Goal: Task Accomplishment & Management: Complete application form

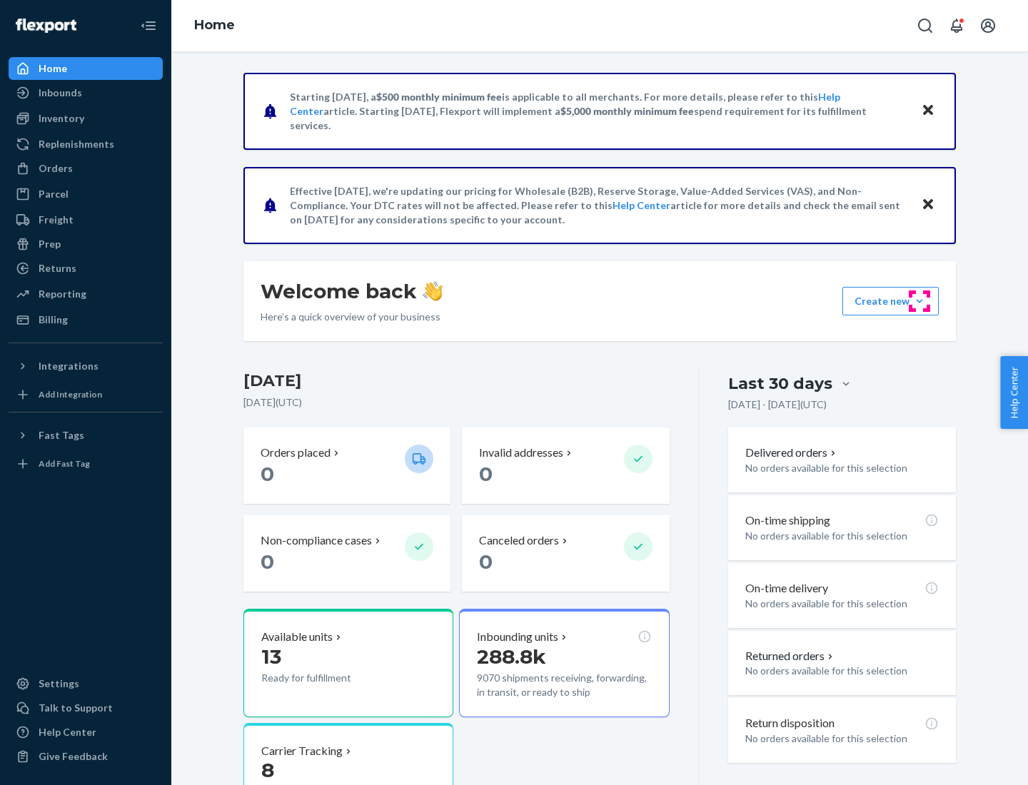
click at [919, 301] on button "Create new Create new inbound Create new order Create new product" at bounding box center [890, 301] width 96 height 29
click at [86, 93] on div "Inbounds" at bounding box center [85, 93] width 151 height 20
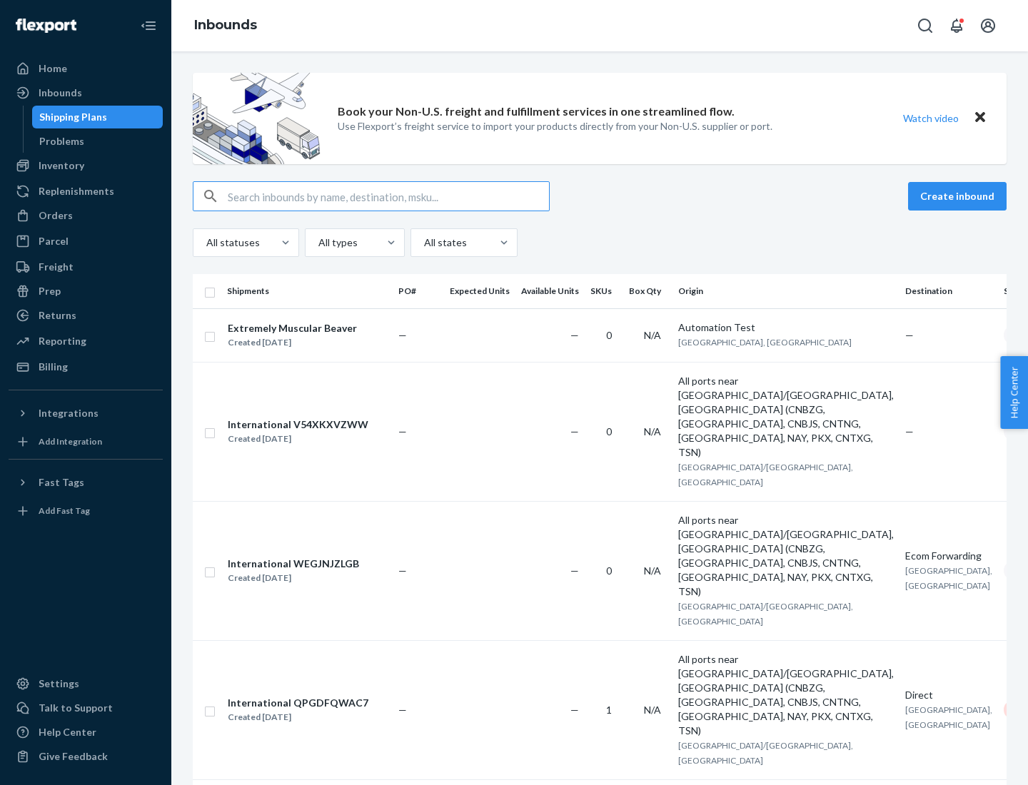
click at [959, 196] on button "Create inbound" at bounding box center [957, 196] width 98 height 29
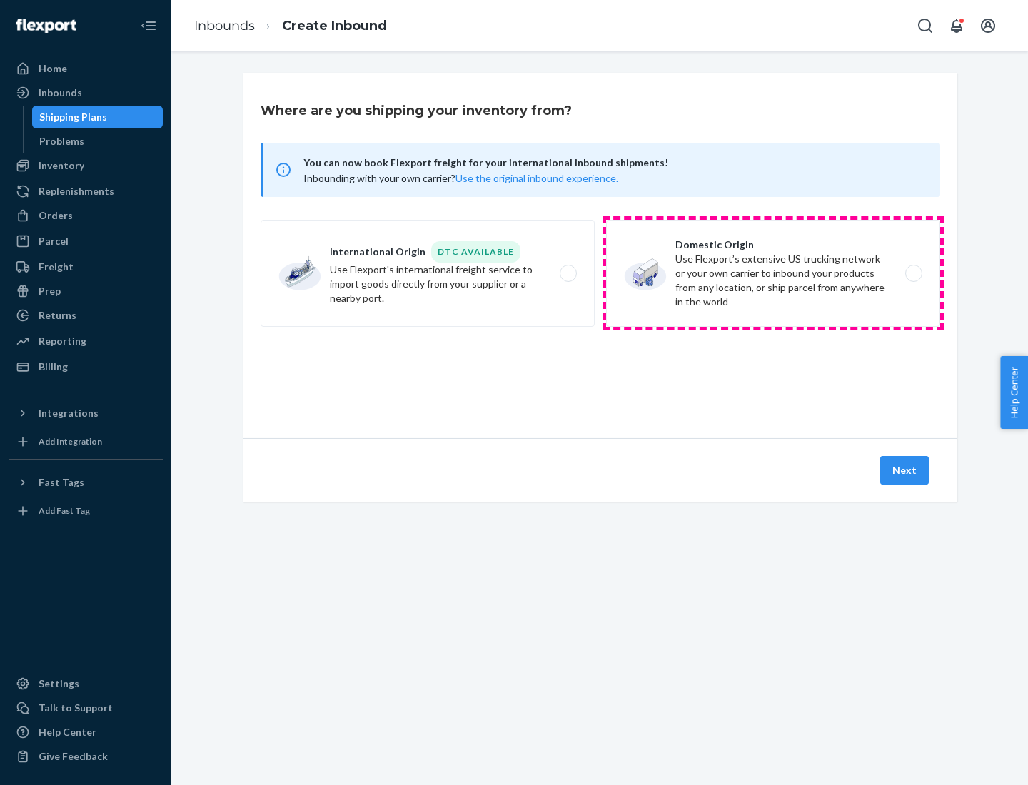
click at [773, 273] on label "Domestic Origin Use Flexport’s extensive US trucking network or your own carrie…" at bounding box center [773, 273] width 334 height 107
click at [913, 273] on input "Domestic Origin Use Flexport’s extensive US trucking network or your own carrie…" at bounding box center [917, 273] width 9 height 9
radio input "true"
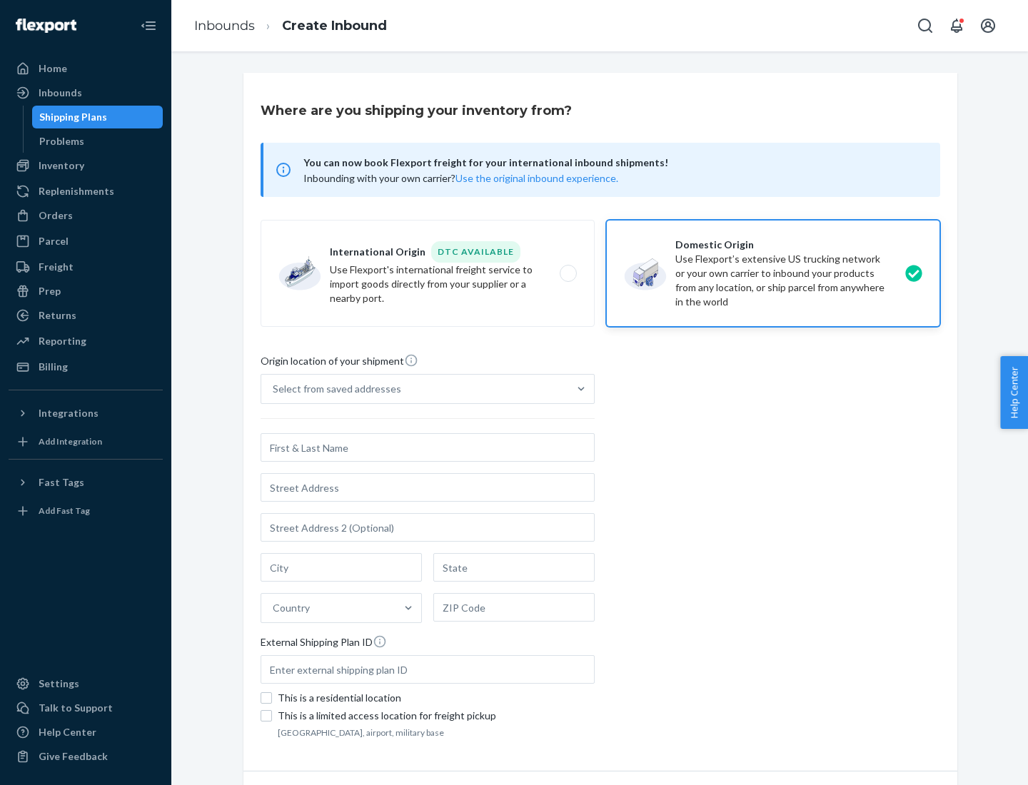
click at [333, 389] on div "Select from saved addresses" at bounding box center [337, 389] width 128 height 14
click at [274, 389] on input "Select from saved addresses" at bounding box center [273, 389] width 1 height 14
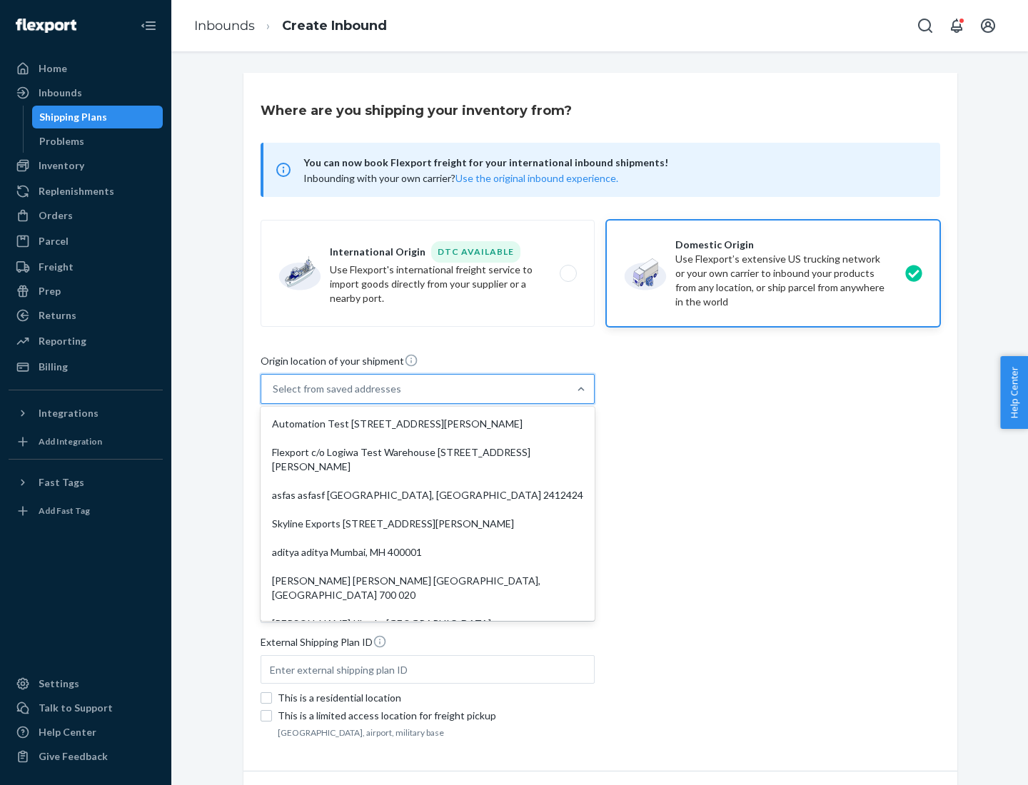
scroll to position [6, 0]
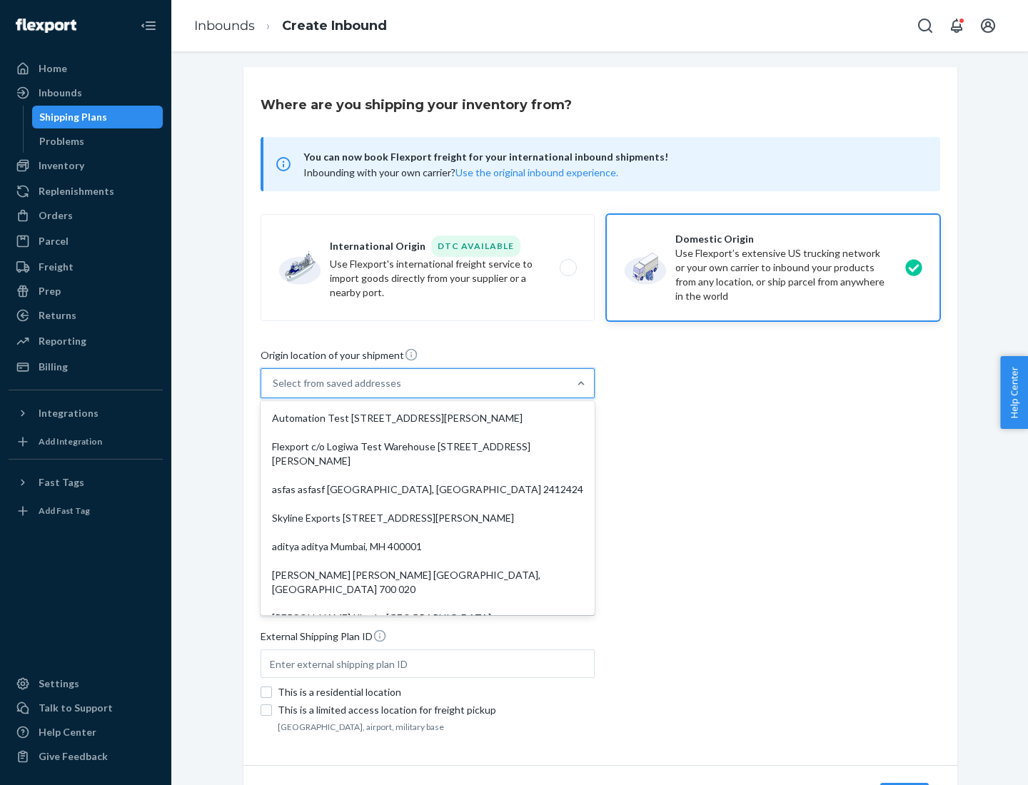
click at [427, 418] on div "Automation Test [STREET_ADDRESS][PERSON_NAME]" at bounding box center [427, 418] width 328 height 29
click at [274, 390] on input "option Automation Test [STREET_ADDRESS][PERSON_NAME]. 9 results available. Use …" at bounding box center [273, 383] width 1 height 14
type input "Automation Test"
type input "9th Floor"
type input "[GEOGRAPHIC_DATA]"
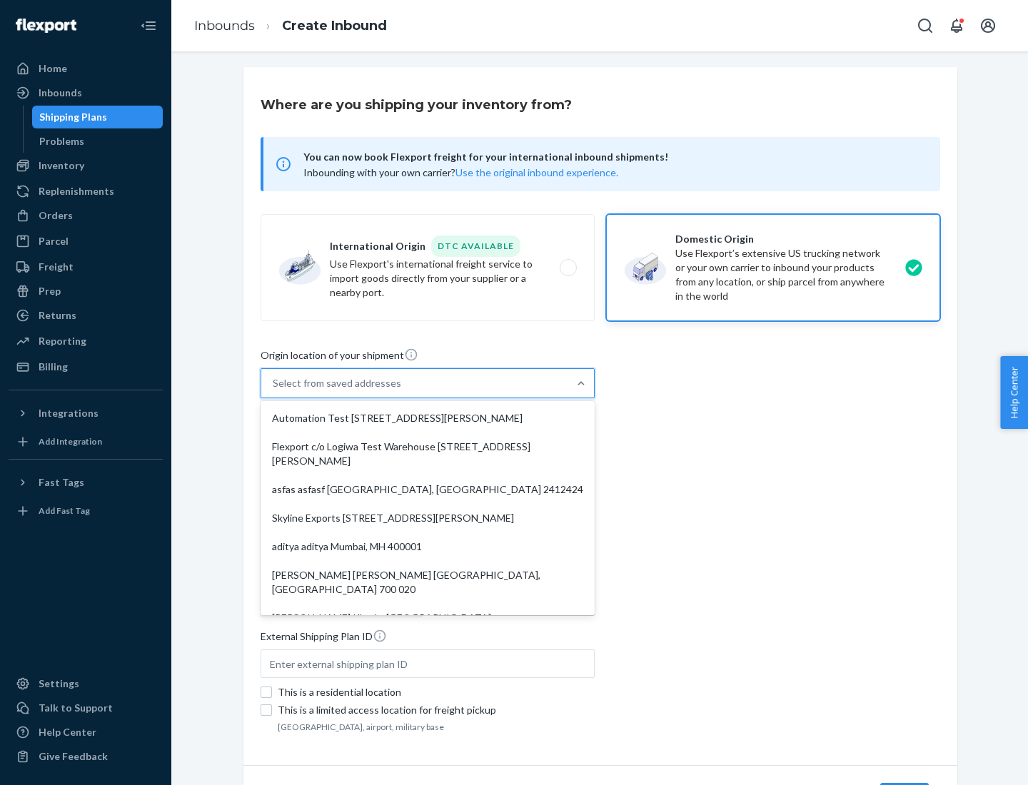
type input "CA"
type input "94104"
type input "[STREET_ADDRESS][PERSON_NAME]"
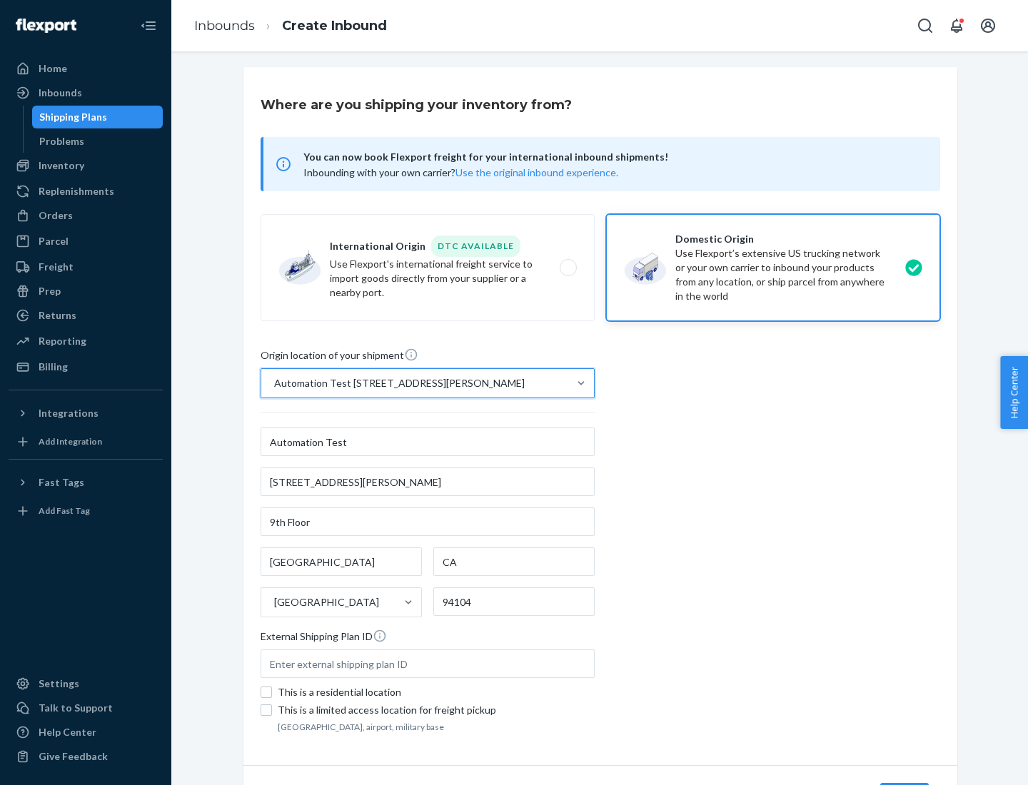
scroll to position [83, 0]
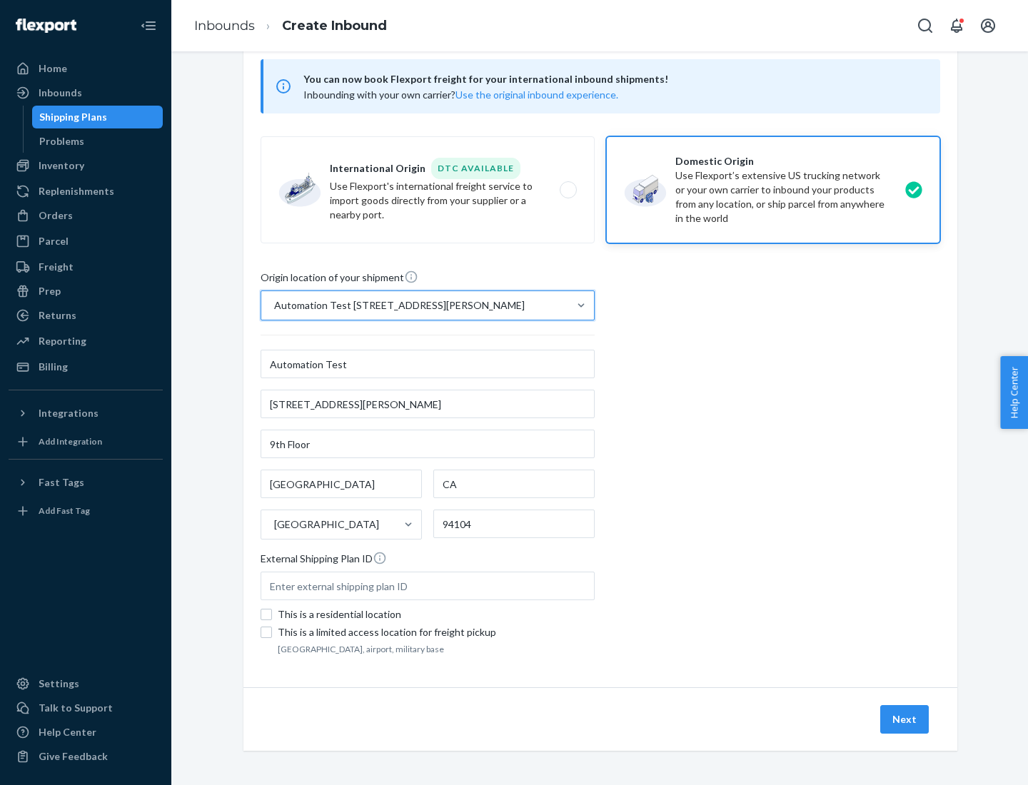
click at [905, 719] on button "Next" at bounding box center [904, 719] width 49 height 29
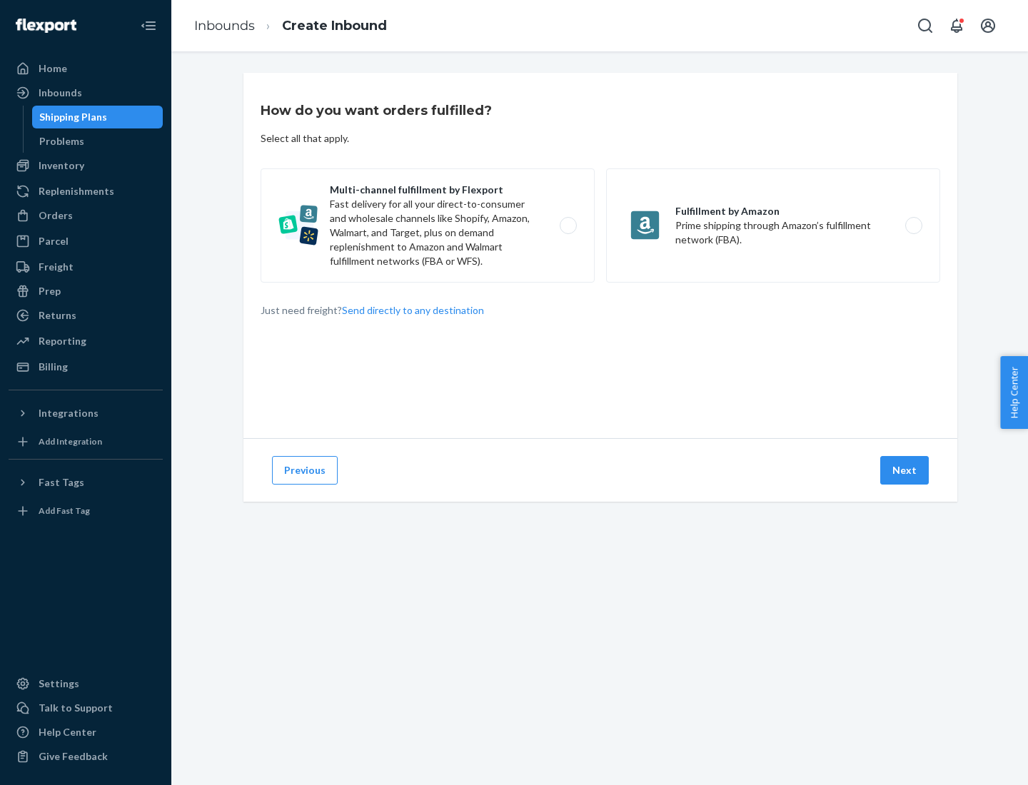
click at [427, 226] on label "Multi-channel fulfillment by Flexport Fast delivery for all your direct-to-cons…" at bounding box center [427, 225] width 334 height 114
click at [567, 226] on input "Multi-channel fulfillment by Flexport Fast delivery for all your direct-to-cons…" at bounding box center [571, 225] width 9 height 9
radio input "true"
click at [905, 470] on button "Next" at bounding box center [904, 470] width 49 height 29
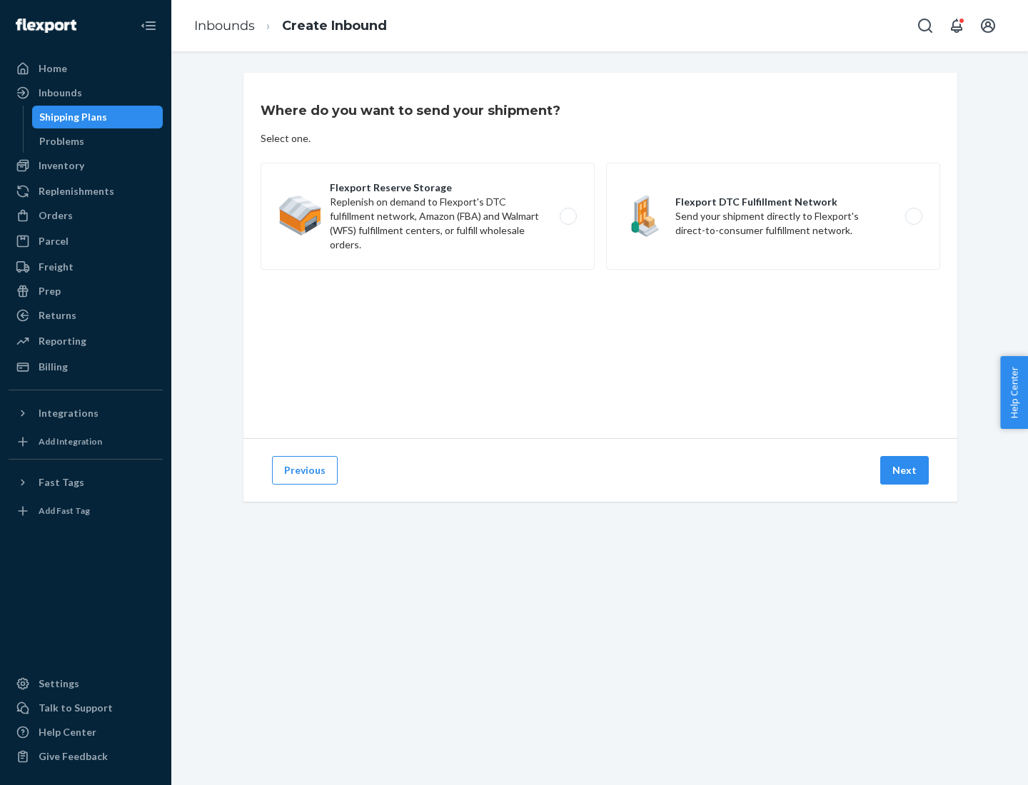
click at [773, 216] on label "Flexport DTC Fulfillment Network Send your shipment directly to Flexport's dire…" at bounding box center [773, 216] width 334 height 107
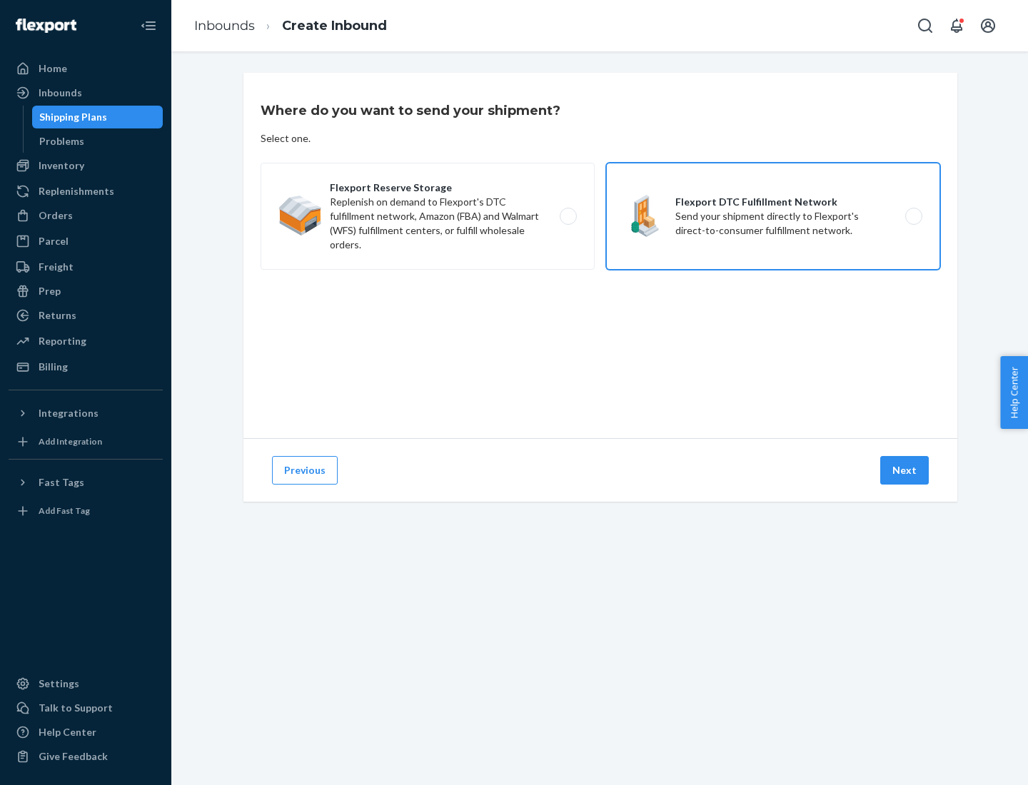
click at [913, 216] on input "Flexport DTC Fulfillment Network Send your shipment directly to Flexport's dire…" at bounding box center [917, 216] width 9 height 9
radio input "true"
click at [905, 470] on button "Next" at bounding box center [904, 470] width 49 height 29
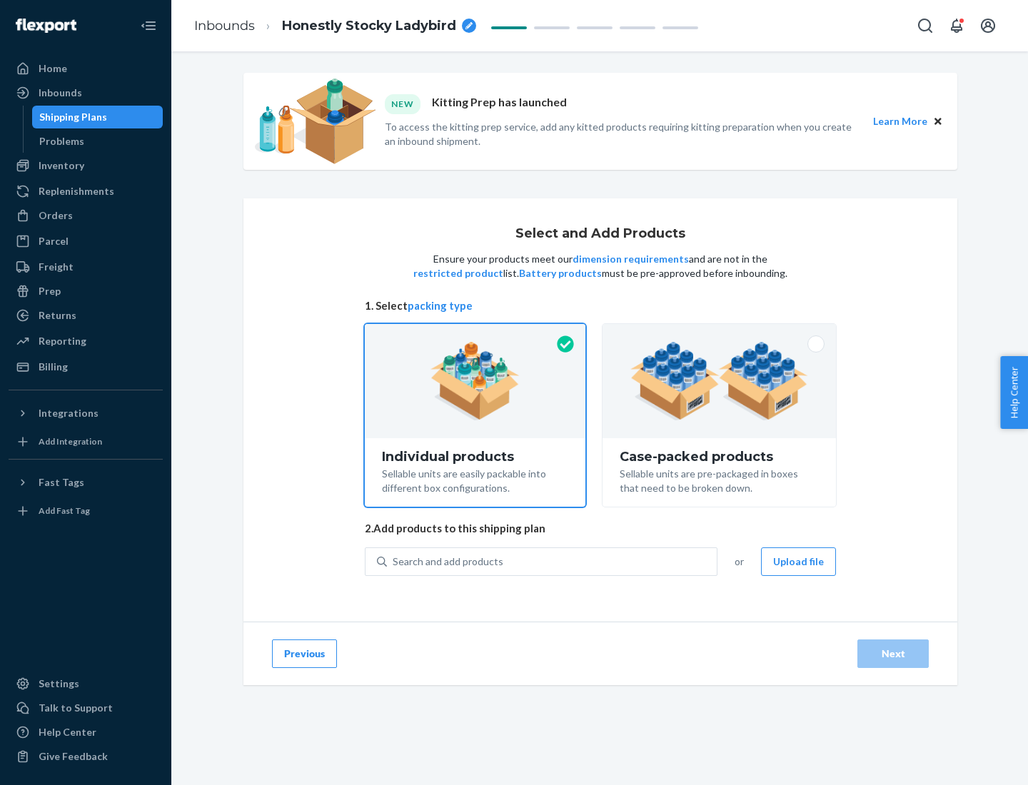
click at [719, 381] on img at bounding box center [719, 381] width 178 height 79
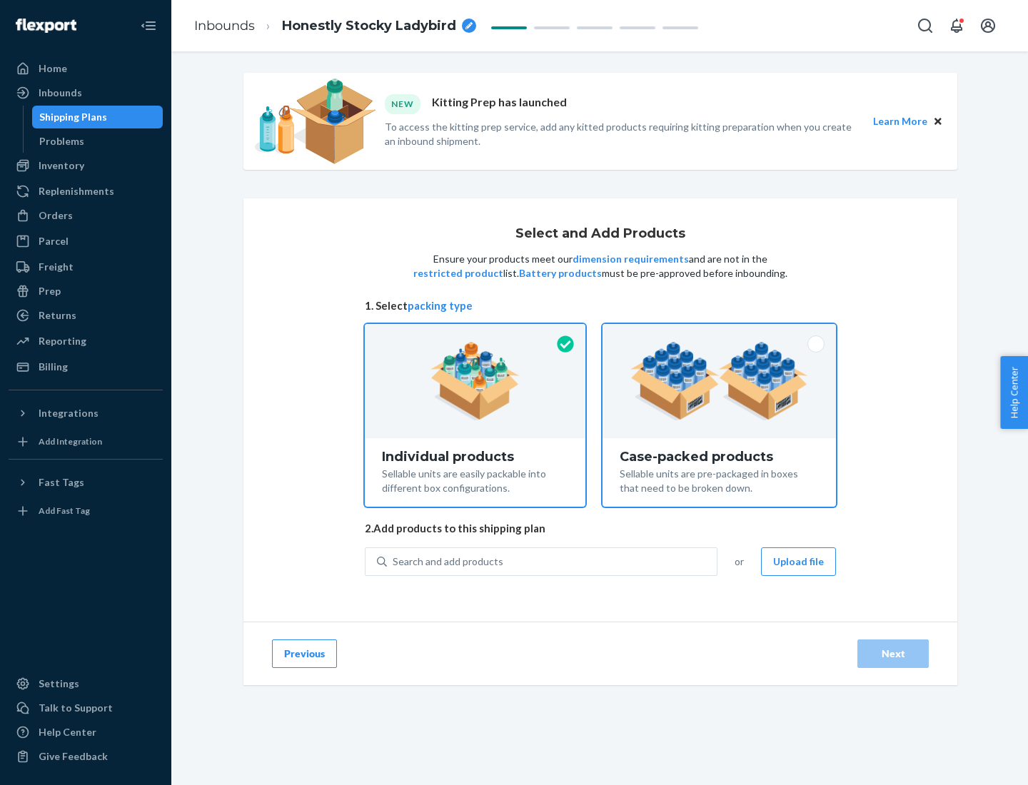
click at [719, 333] on input "Case-packed products Sellable units are pre-packaged in boxes that need to be b…" at bounding box center [718, 328] width 9 height 9
radio input "true"
radio input "false"
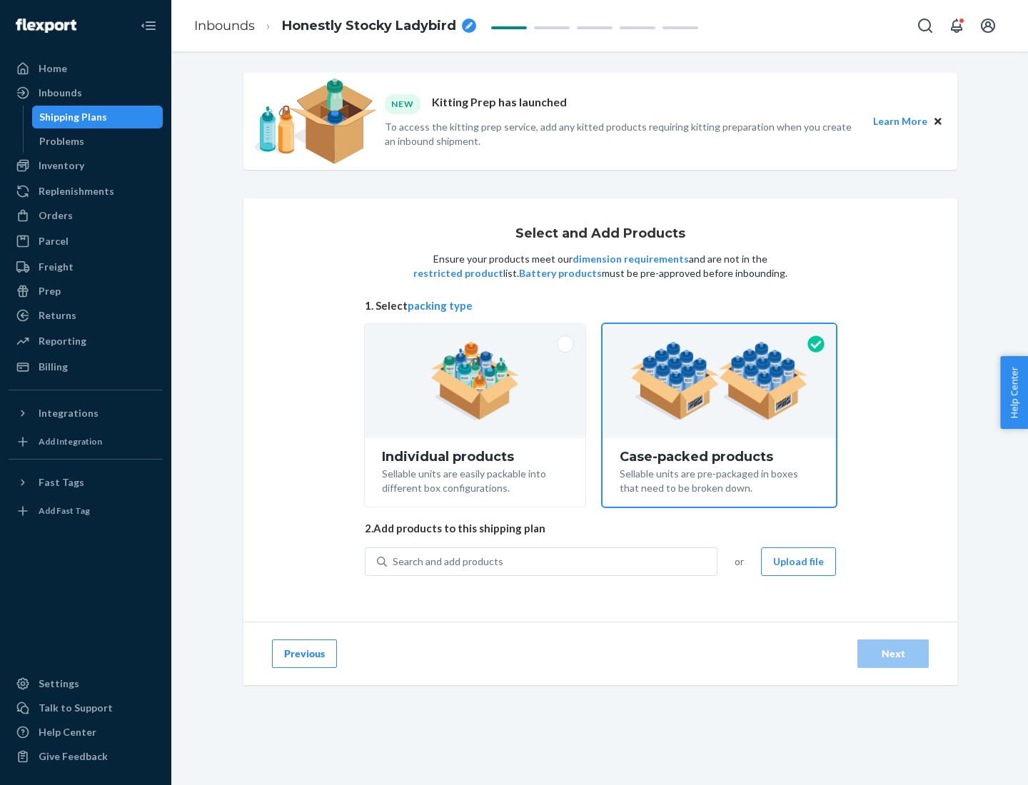
click at [552, 561] on div "Search and add products" at bounding box center [552, 562] width 330 height 26
click at [394, 561] on input "Search and add products" at bounding box center [393, 562] width 1 height 14
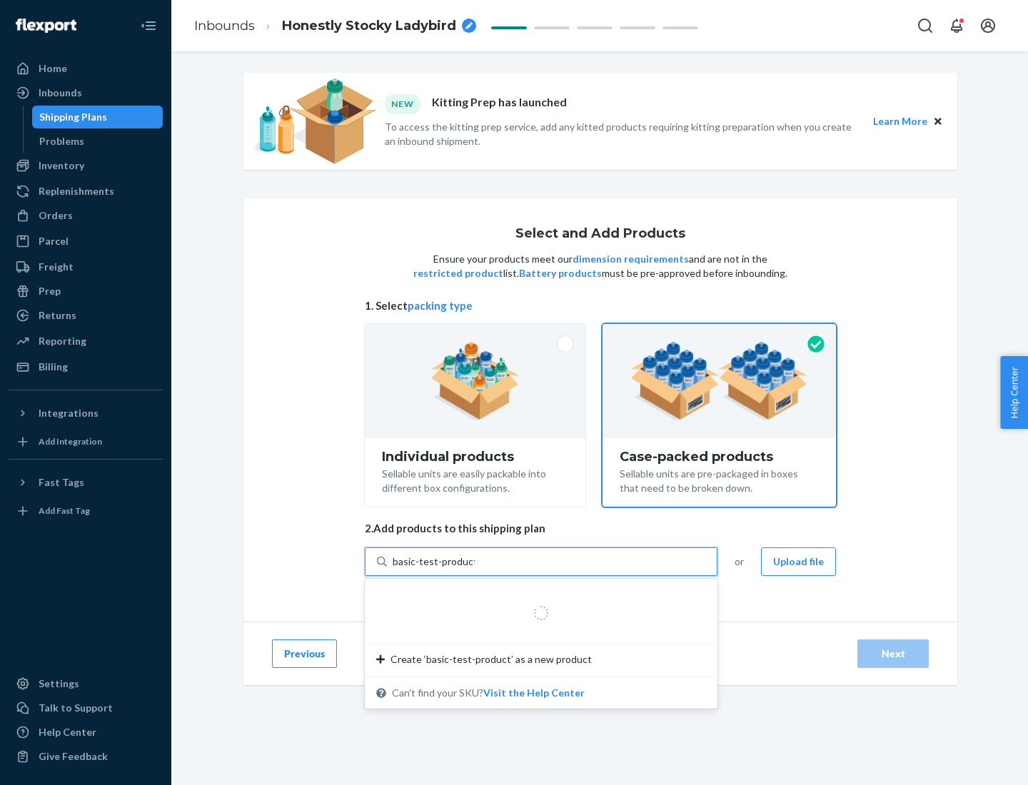
type input "basic-test-product-1"
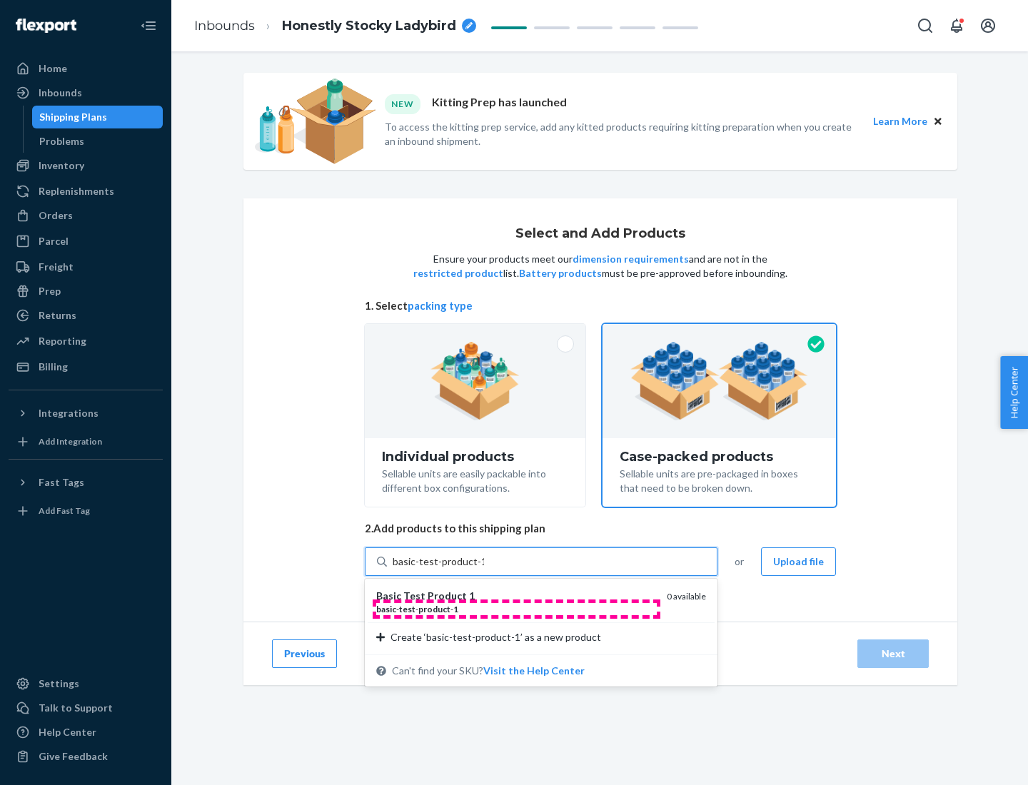
click at [516, 609] on div "basic - test - product - 1" at bounding box center [515, 609] width 279 height 12
click at [484, 569] on input "basic-test-product-1" at bounding box center [438, 562] width 91 height 14
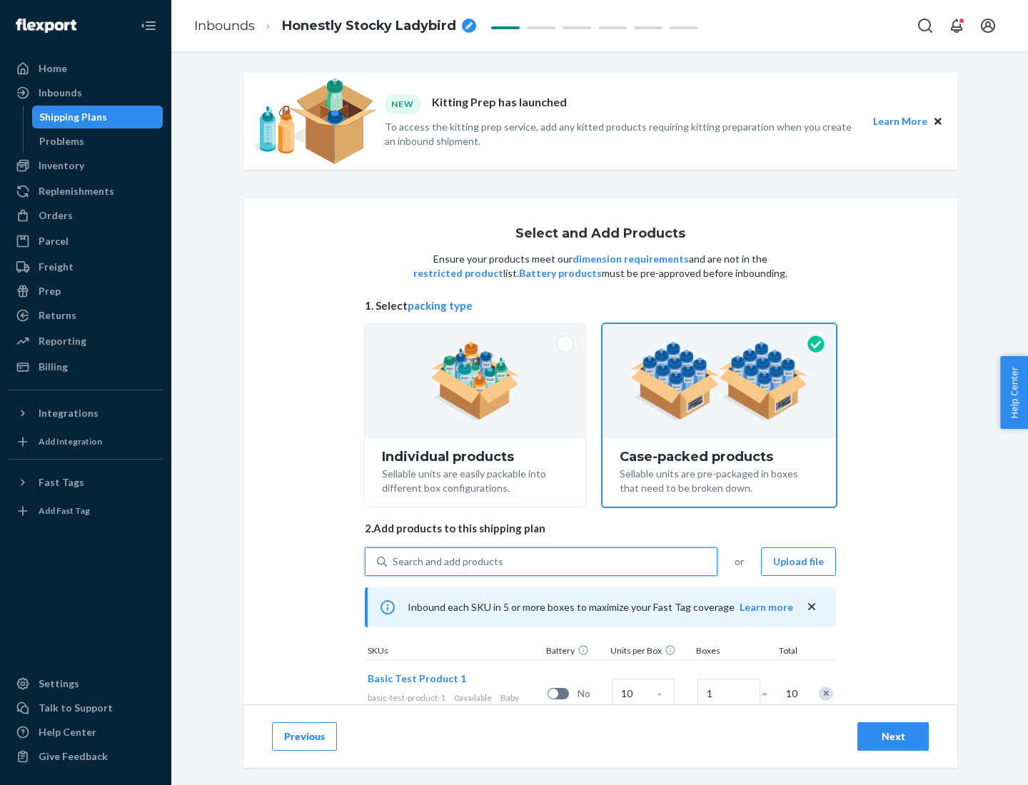
scroll to position [51, 0]
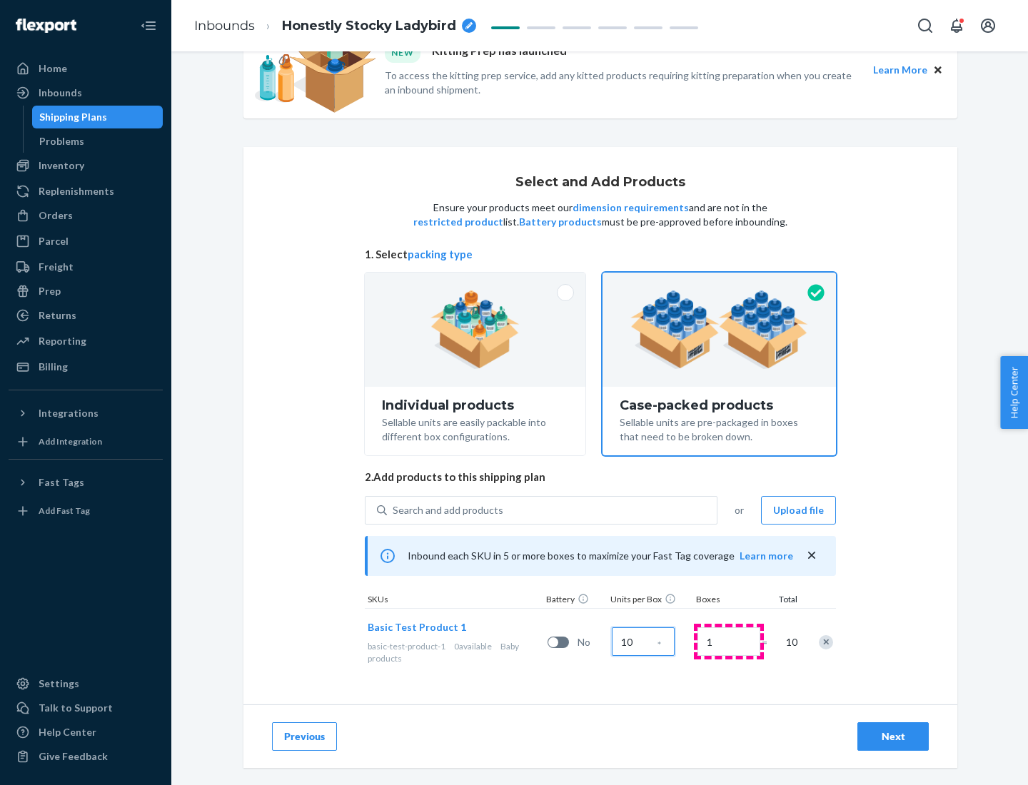
type input "10"
type input "7"
click at [893, 736] on div "Next" at bounding box center [892, 736] width 47 height 14
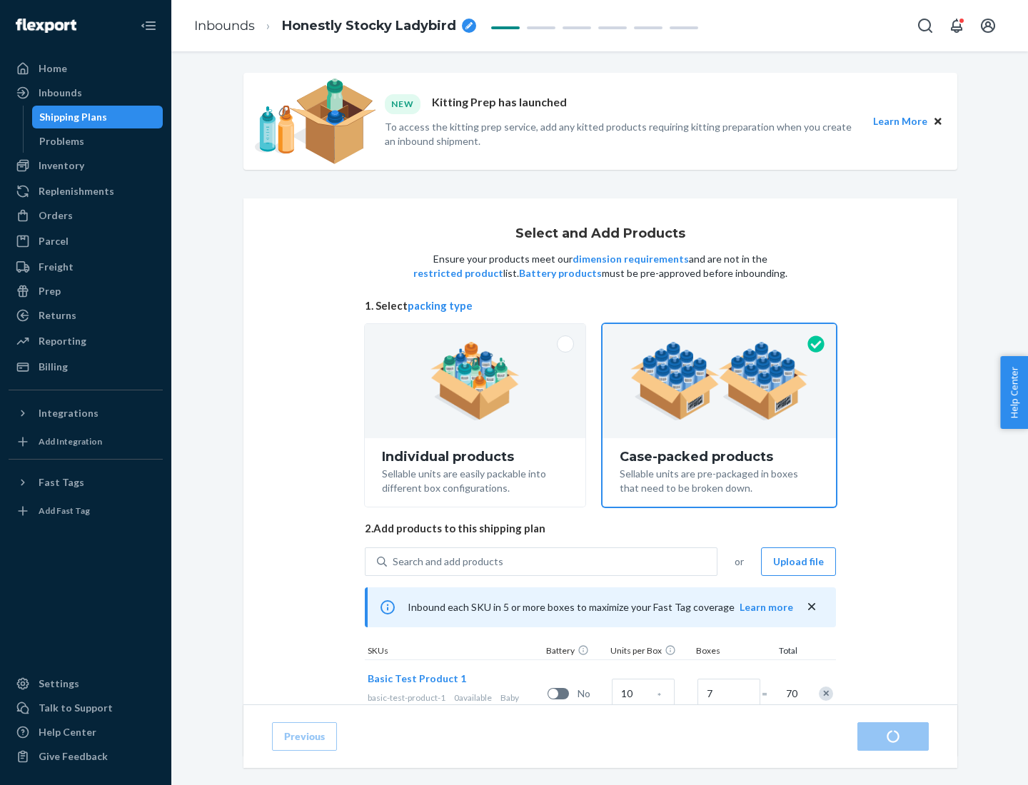
radio input "true"
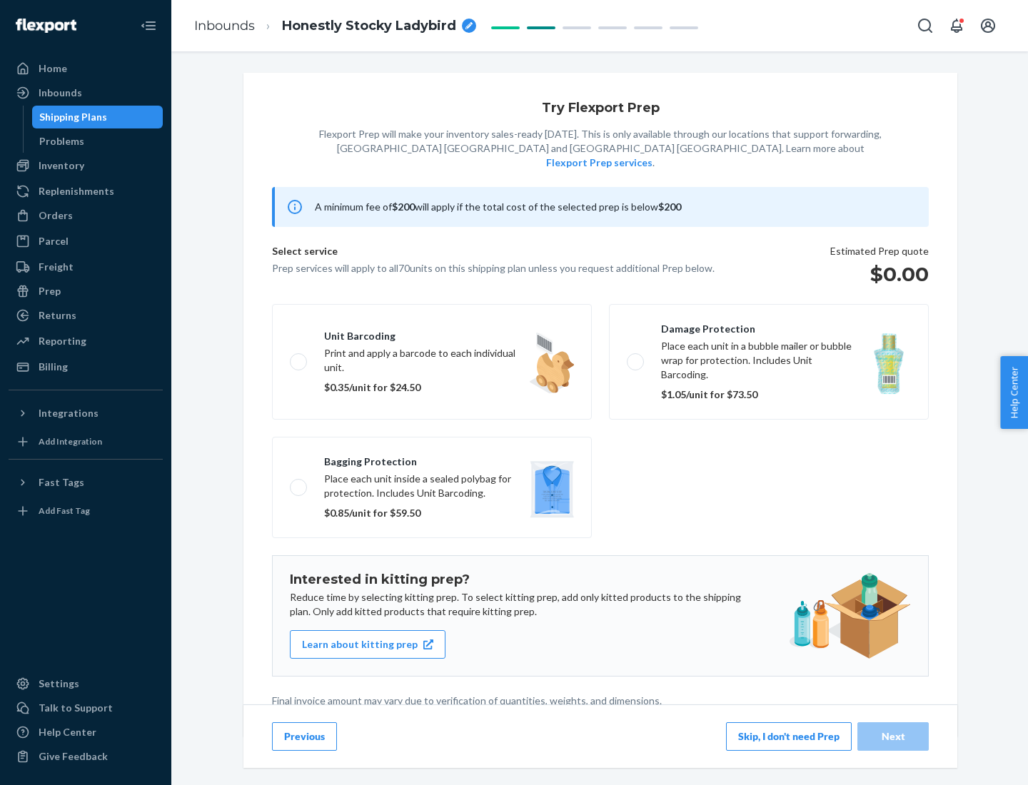
scroll to position [4, 0]
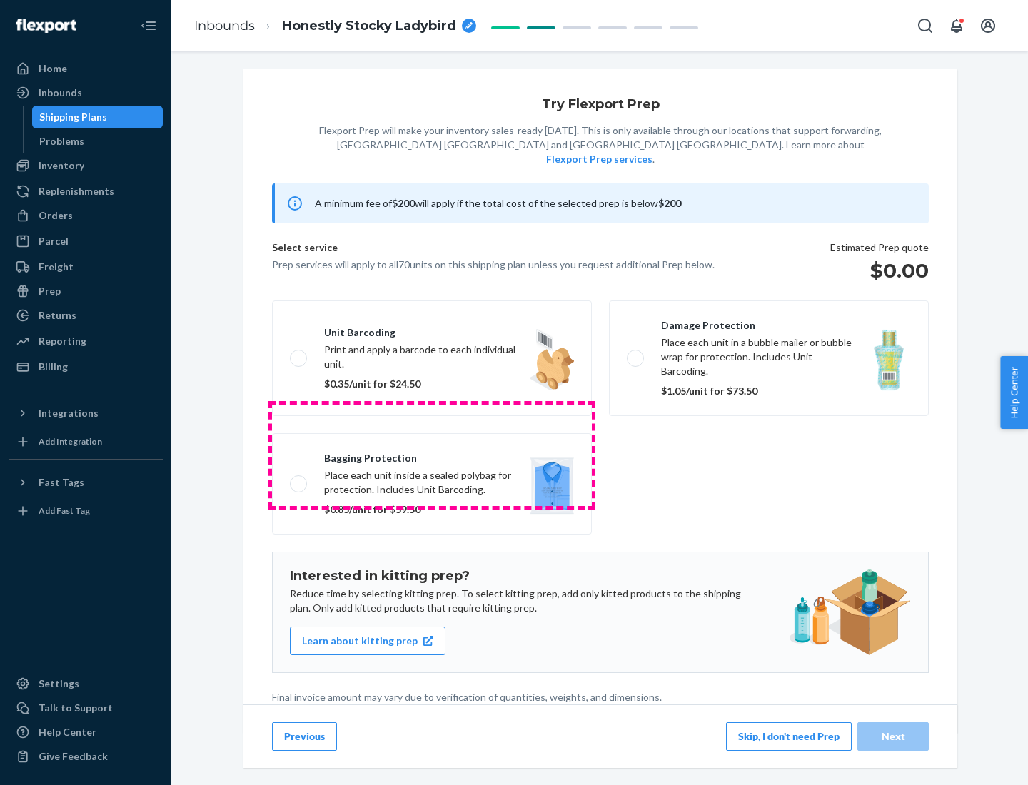
click at [432, 455] on label "Bagging protection Place each unit inside a sealed polybag for protection. Incl…" at bounding box center [432, 483] width 320 height 101
click at [299, 479] on input "Bagging protection Place each unit inside a sealed polybag for protection. Incl…" at bounding box center [294, 483] width 9 height 9
checkbox input "true"
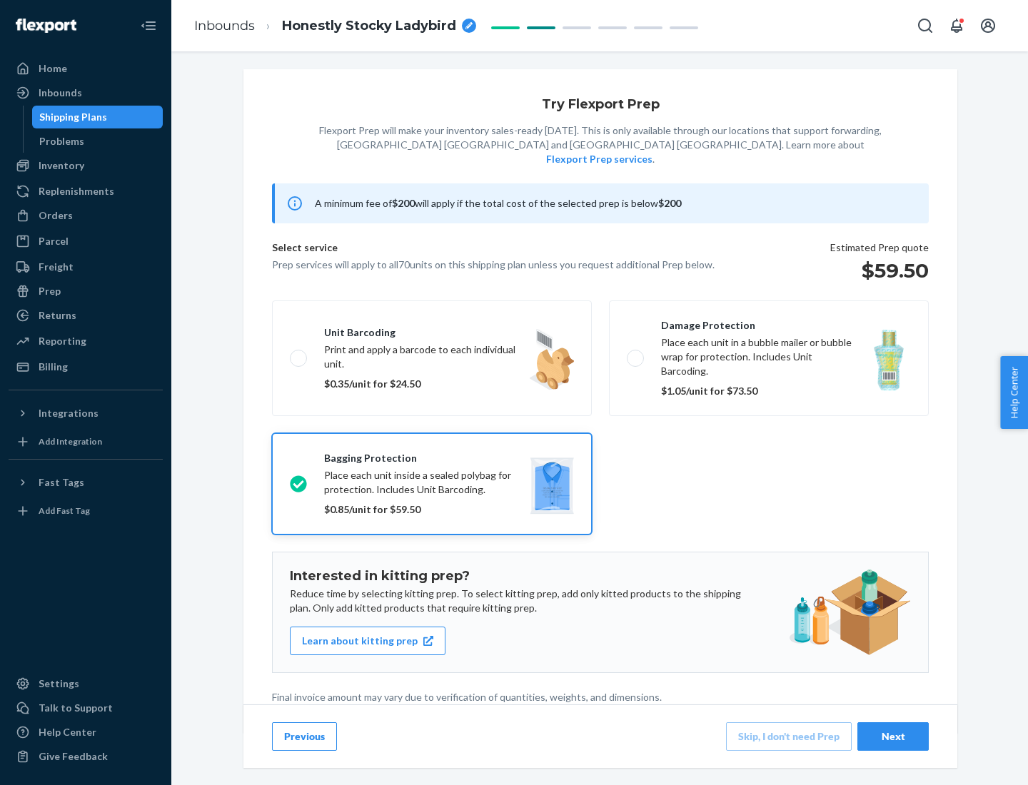
click at [893, 736] on div "Next" at bounding box center [892, 736] width 47 height 14
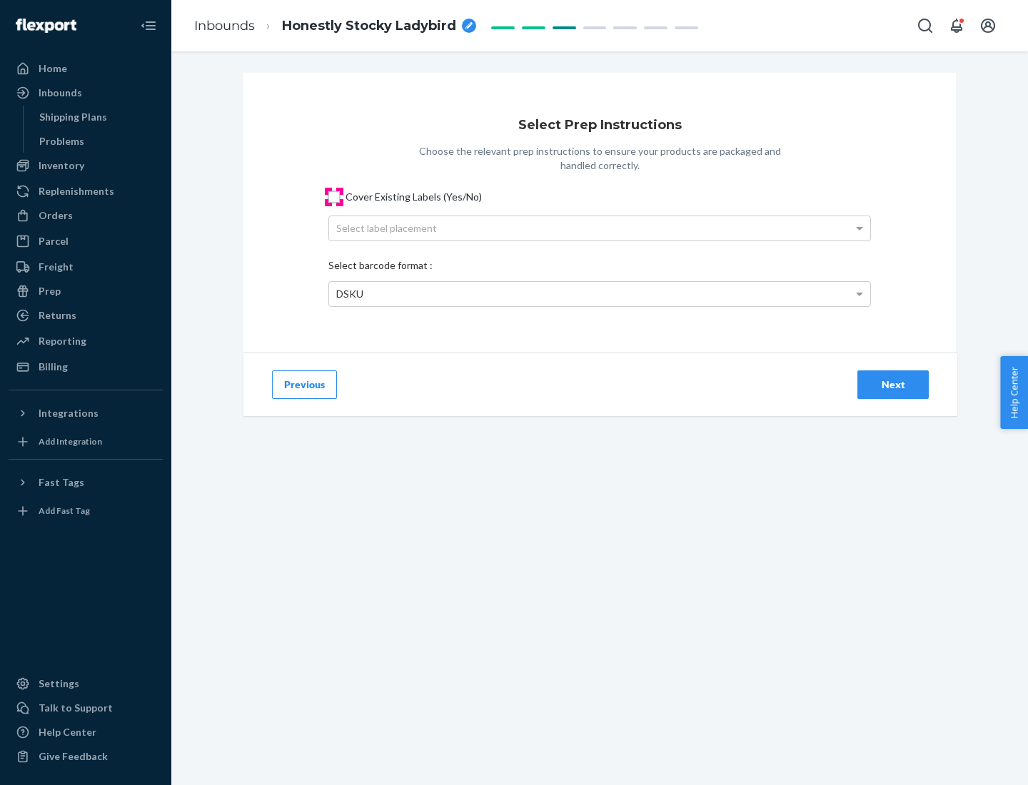
click at [334, 196] on input "Cover Existing Labels (Yes/No)" at bounding box center [333, 196] width 11 height 11
checkbox input "true"
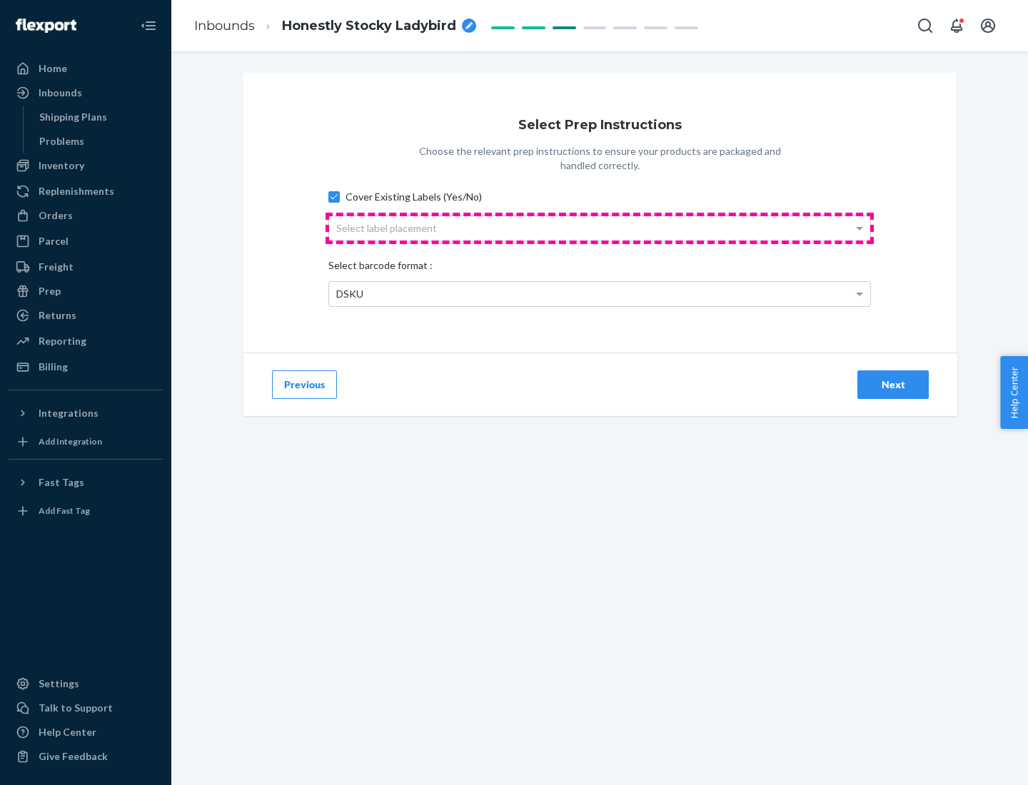
click at [599, 228] on div "Select label placement" at bounding box center [599, 228] width 541 height 24
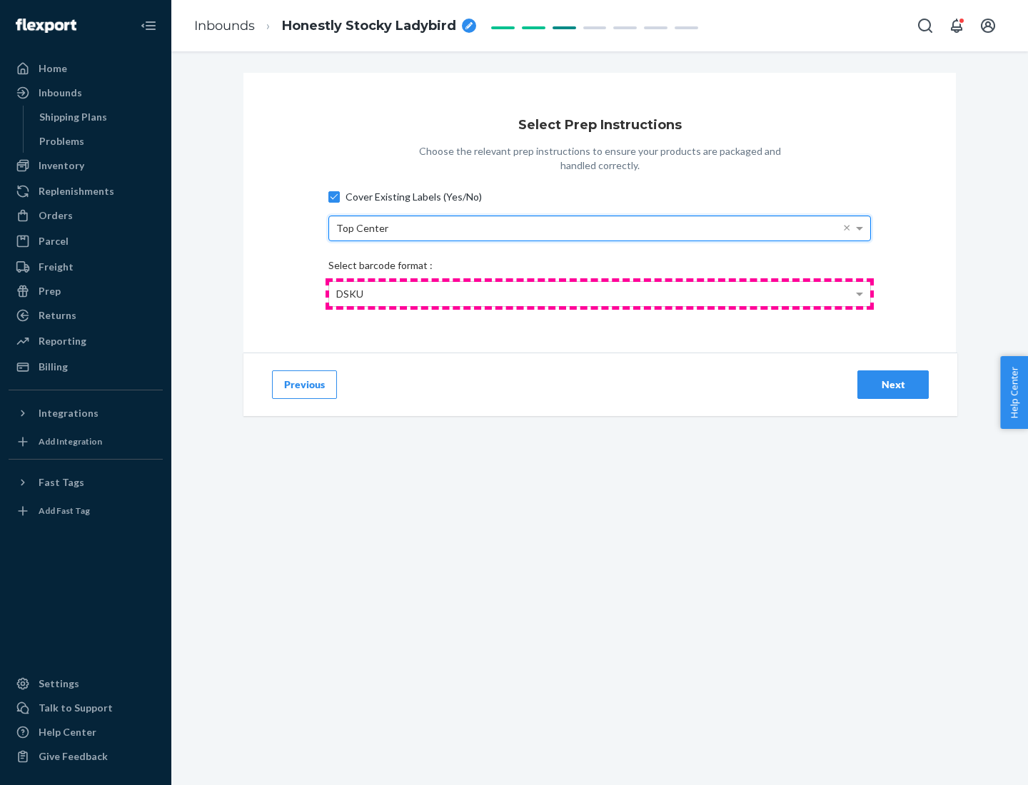
click at [599, 293] on div "DSKU" at bounding box center [599, 294] width 541 height 24
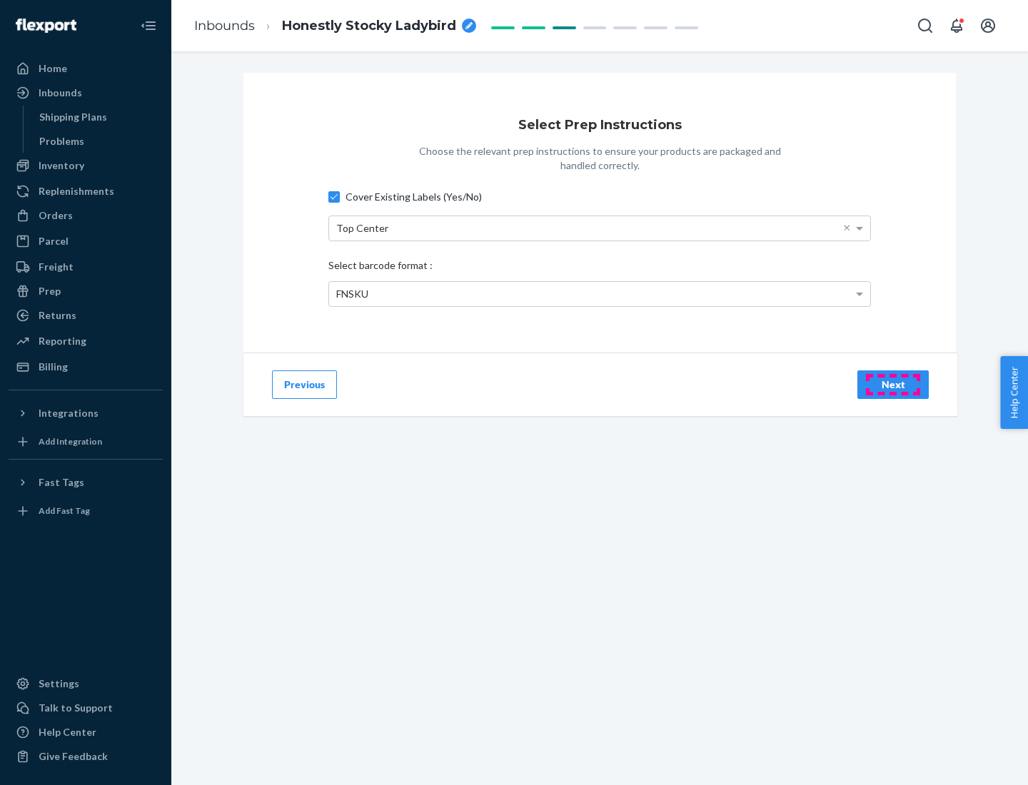
click at [893, 384] on div "Next" at bounding box center [892, 385] width 47 height 14
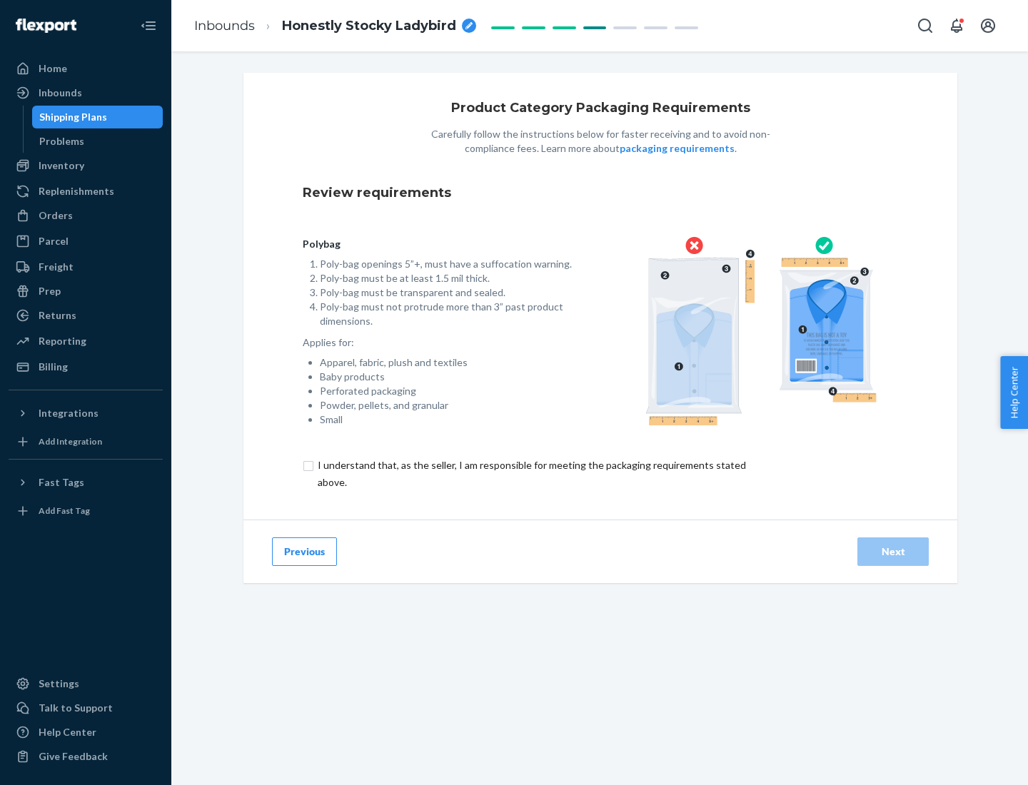
click at [530, 473] on input "checkbox" at bounding box center [540, 474] width 475 height 34
checkbox input "true"
click at [893, 551] on div "Next" at bounding box center [892, 552] width 47 height 14
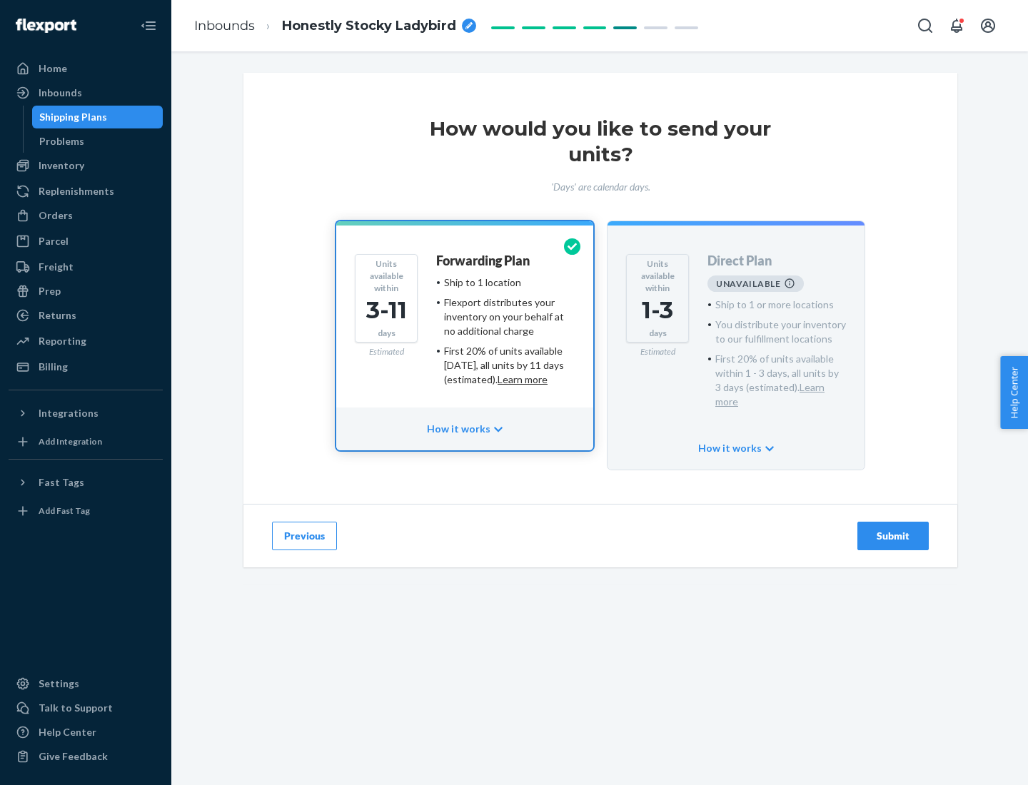
click at [484, 260] on h4 "Forwarding Plan" at bounding box center [482, 261] width 93 height 14
click at [893, 529] on div "Submit" at bounding box center [892, 536] width 47 height 14
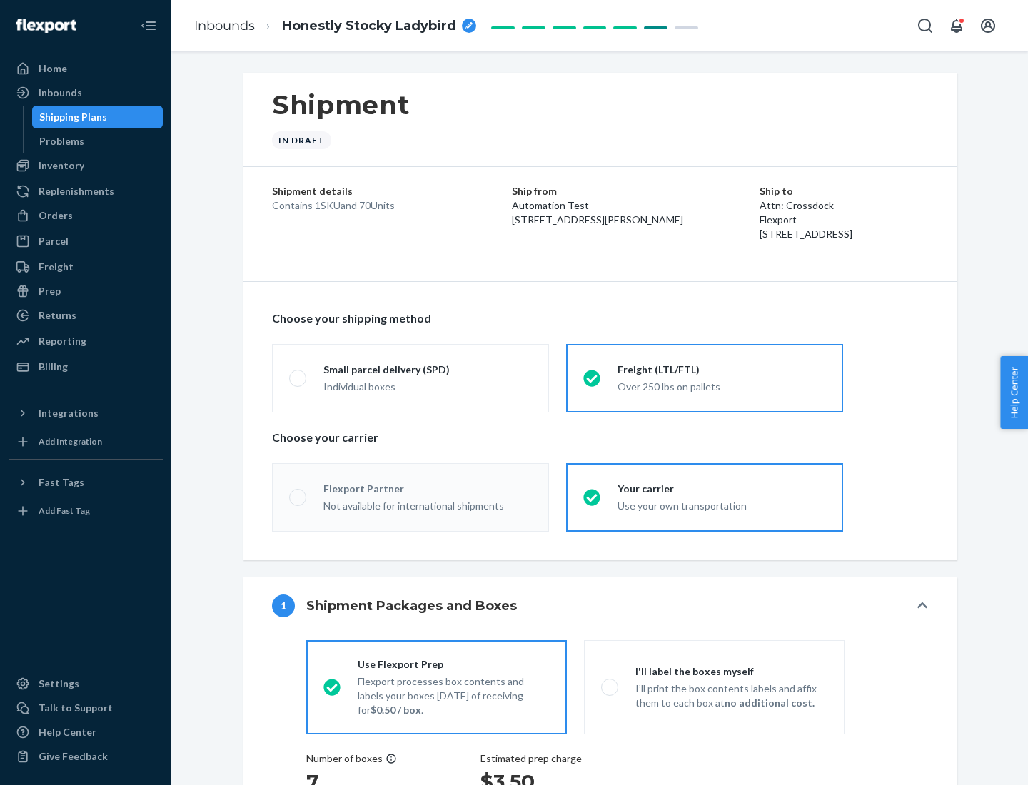
radio input "true"
radio input "false"
radio input "true"
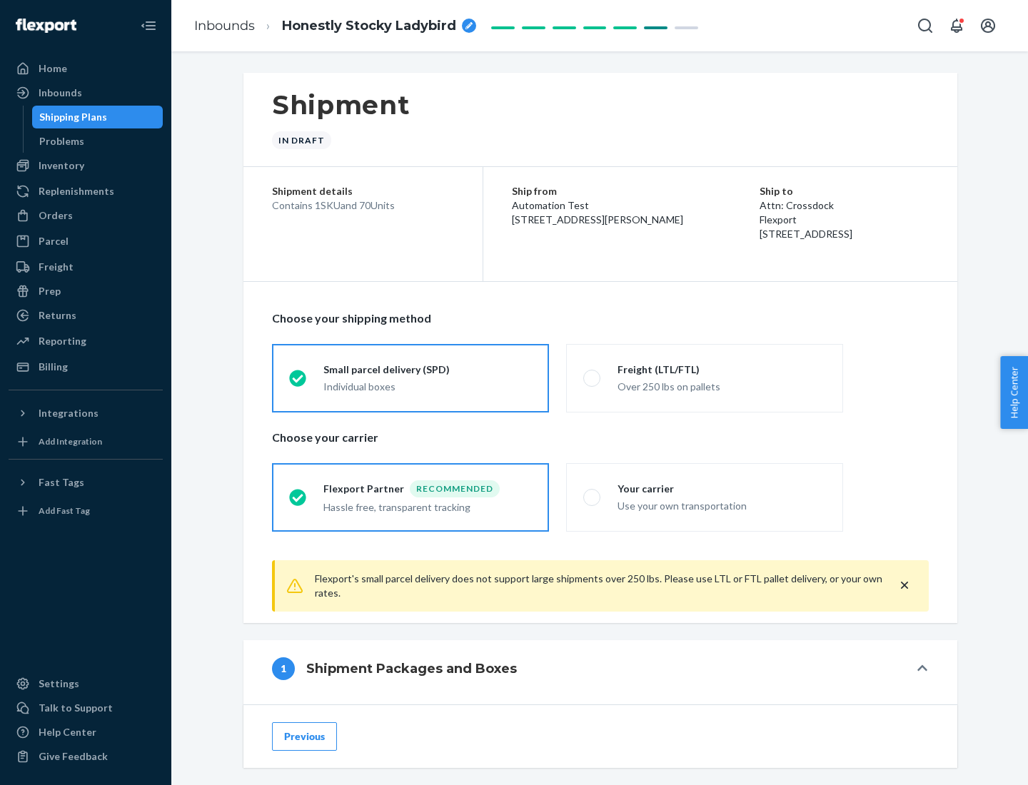
click at [427, 385] on div "Individual boxes" at bounding box center [427, 387] width 208 height 14
click at [298, 383] on input "Small parcel delivery (SPD) Individual boxes" at bounding box center [293, 377] width 9 height 9
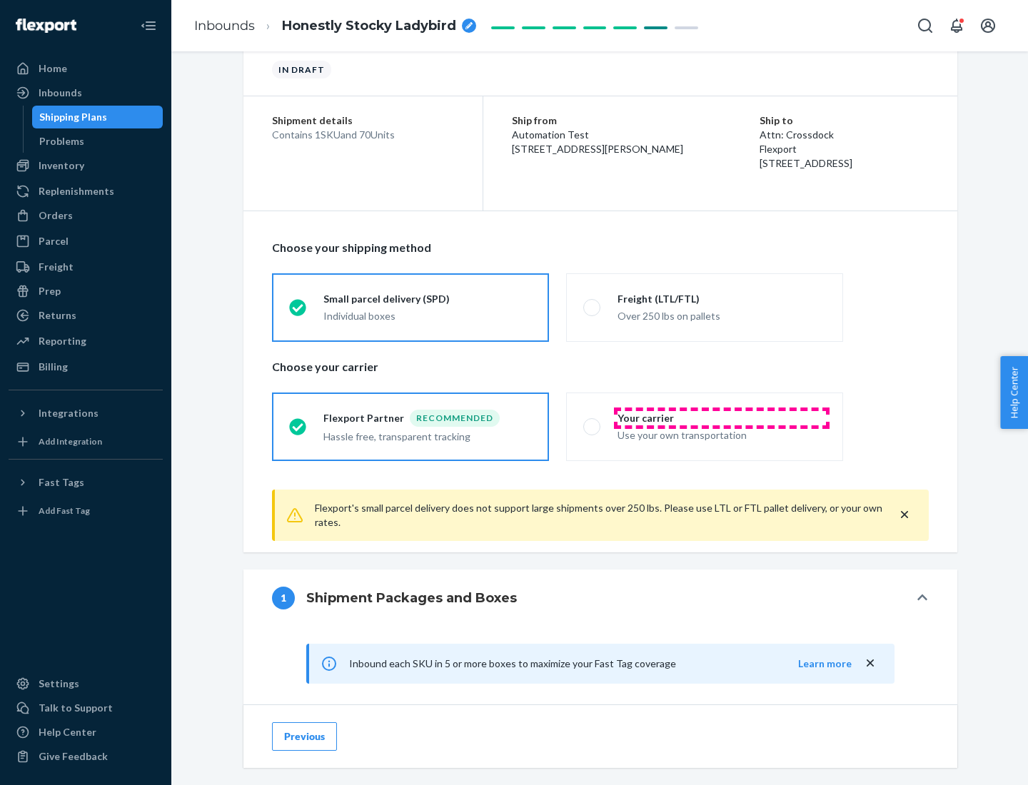
click at [721, 417] on div "Your carrier" at bounding box center [721, 418] width 208 height 14
click at [592, 422] on input "Your carrier Use your own transportation" at bounding box center [587, 426] width 9 height 9
radio input "true"
radio input "false"
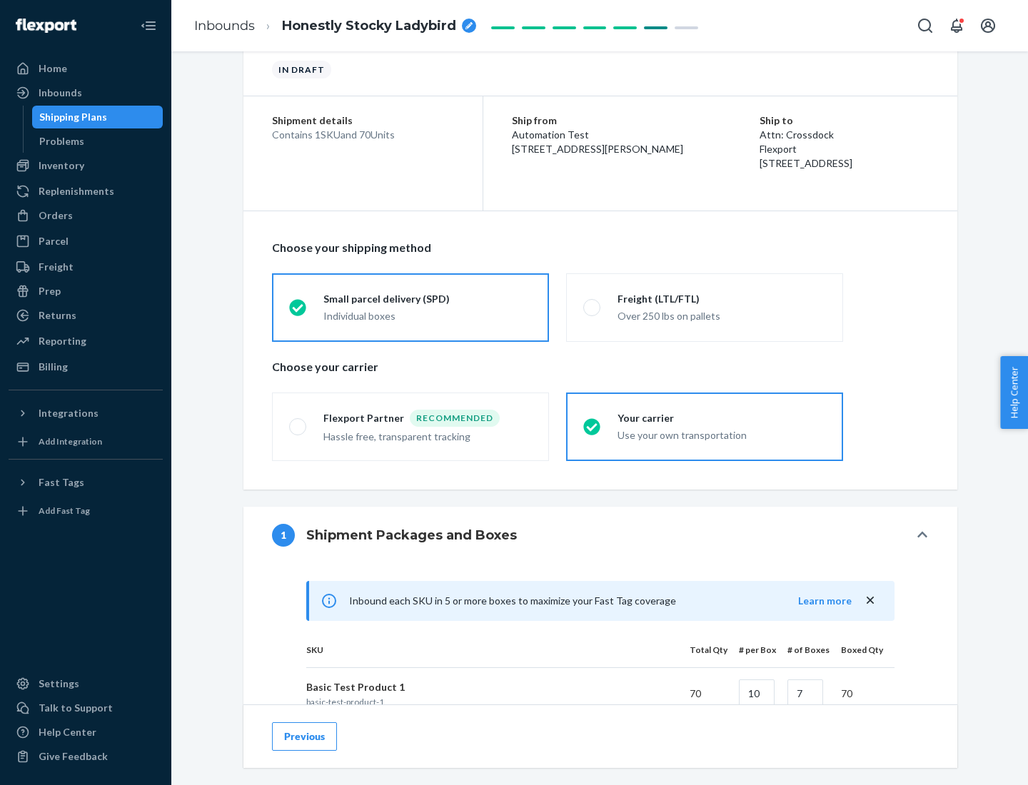
scroll to position [346, 0]
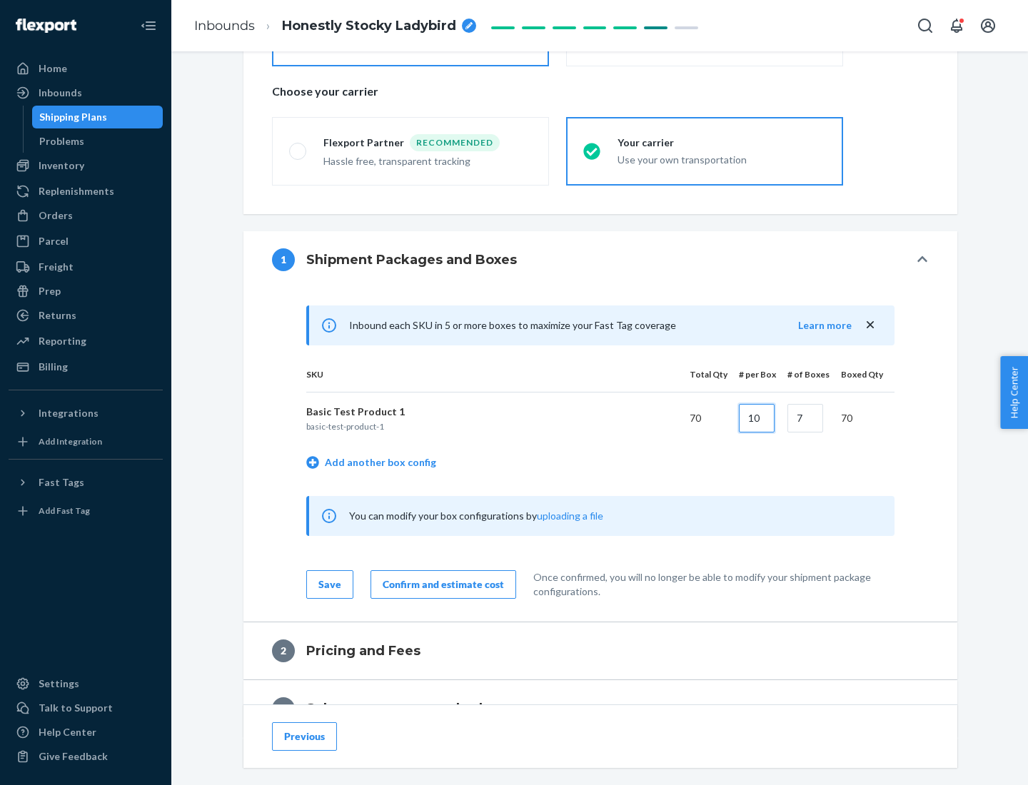
type input "10"
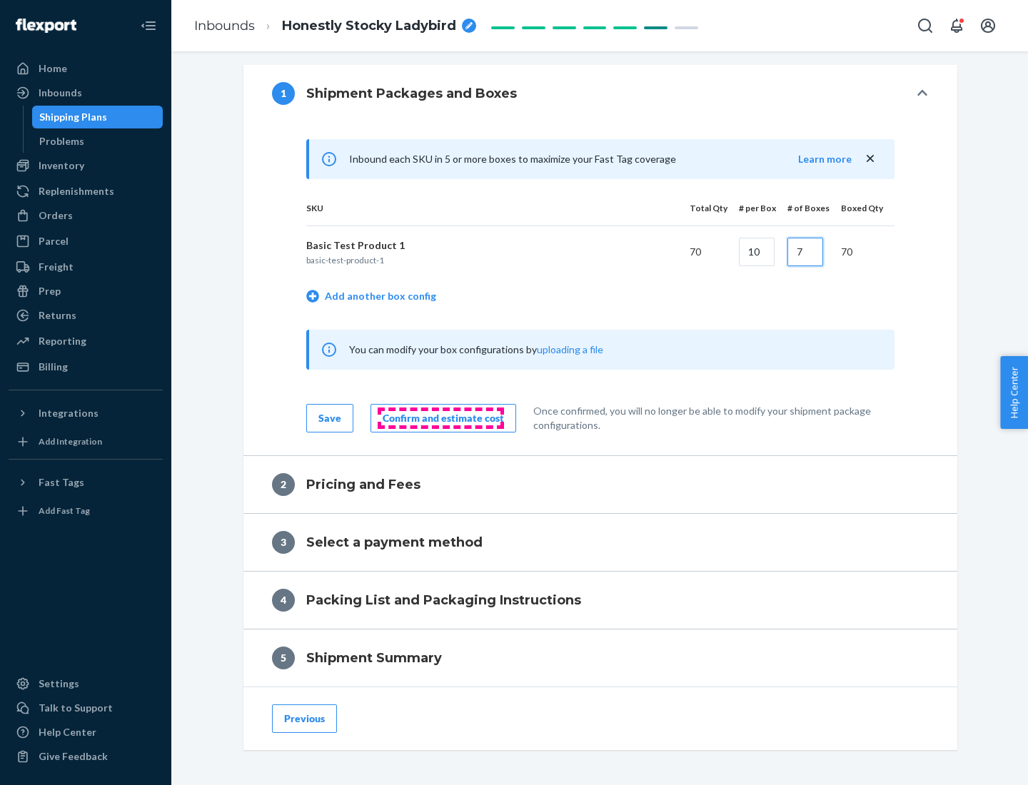
type input "7"
click at [440, 417] on div "Confirm and estimate cost" at bounding box center [443, 418] width 121 height 14
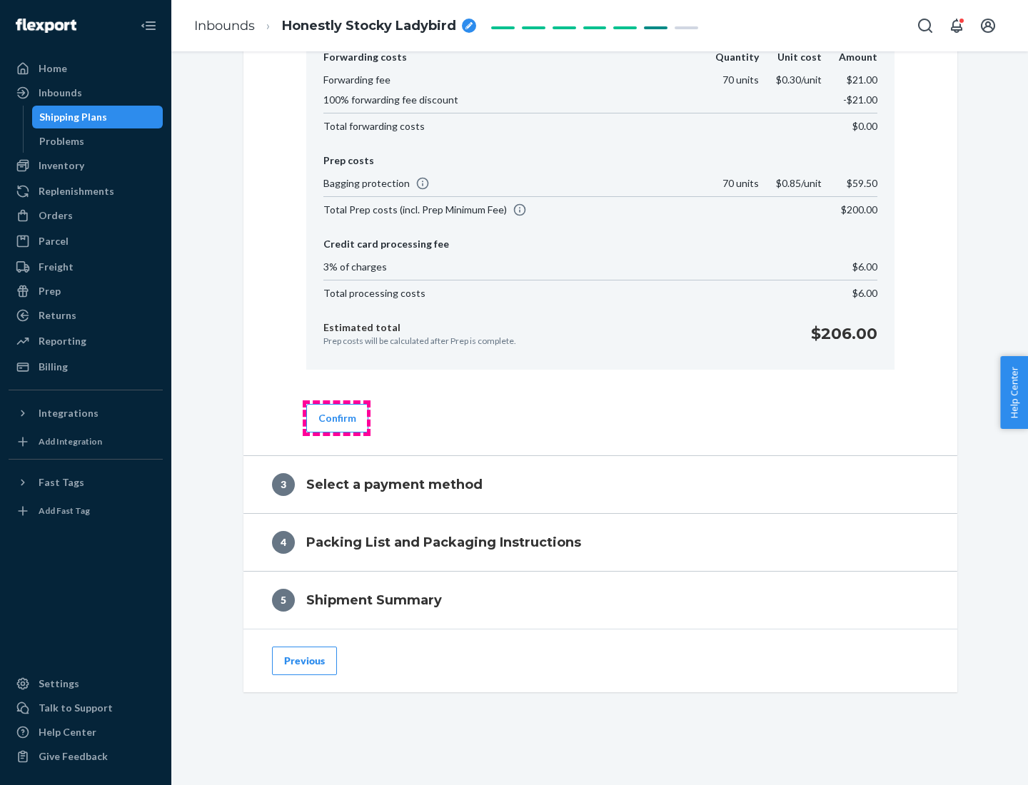
click at [336, 417] on button "Confirm" at bounding box center [337, 418] width 62 height 29
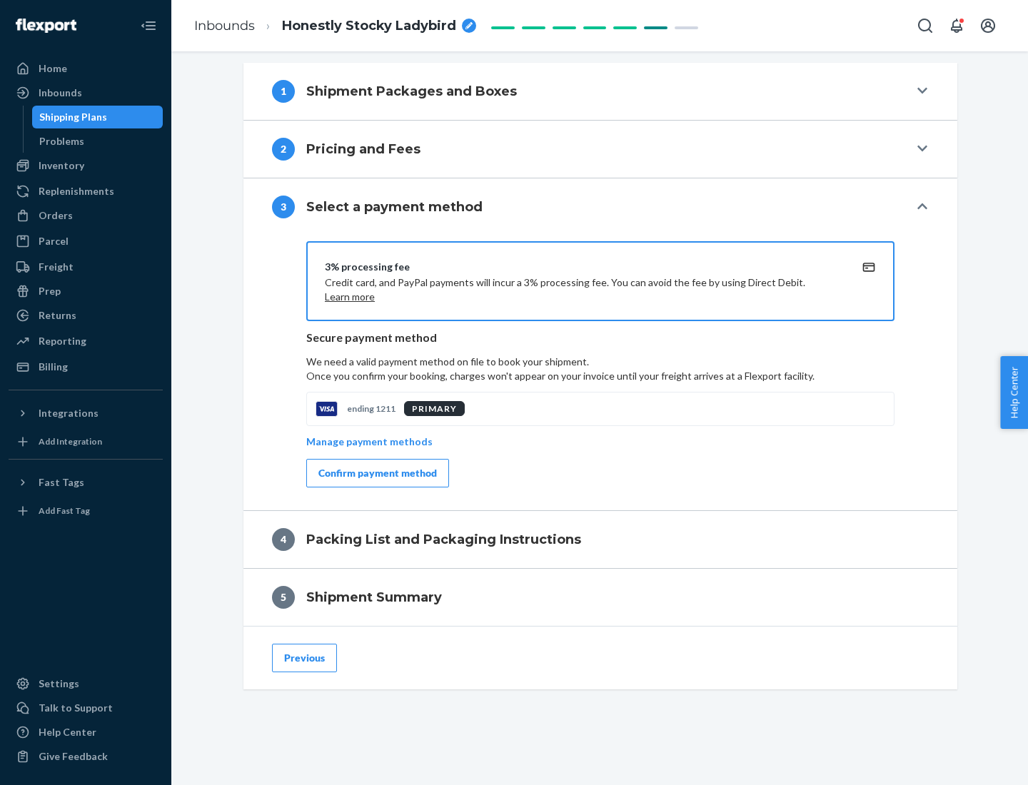
scroll to position [515, 0]
click at [376, 473] on div "Confirm payment method" at bounding box center [377, 473] width 118 height 14
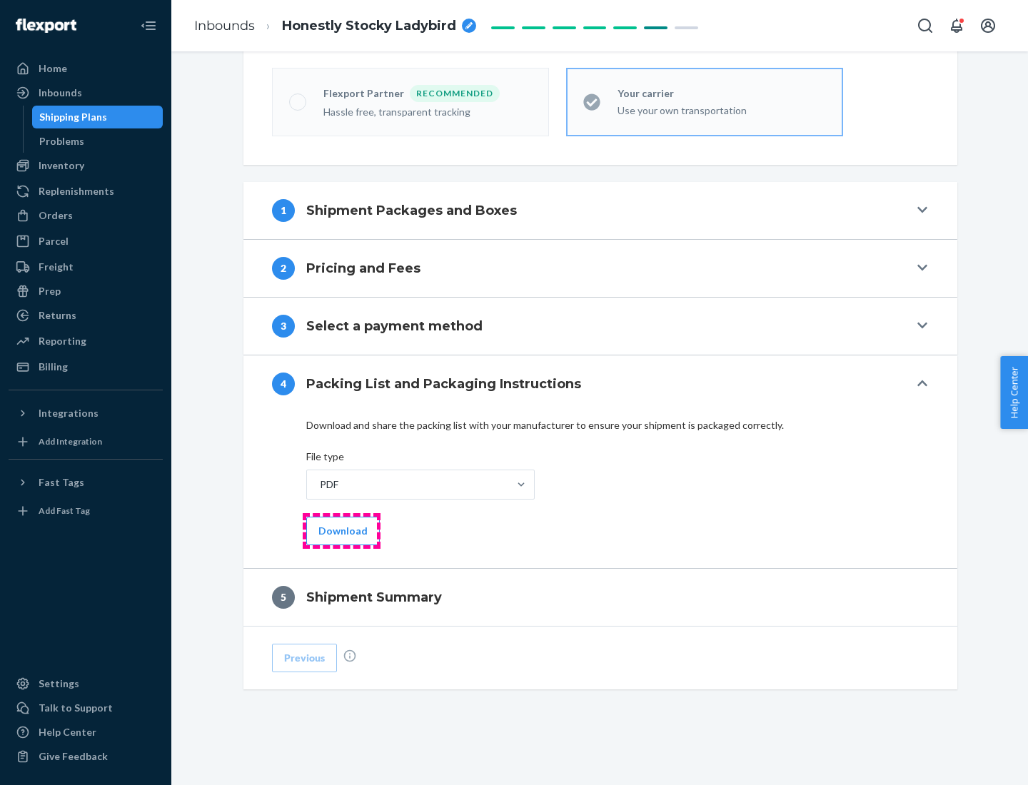
click at [341, 530] on button "Download" at bounding box center [343, 531] width 74 height 29
